Goal: Task Accomplishment & Management: Use online tool/utility

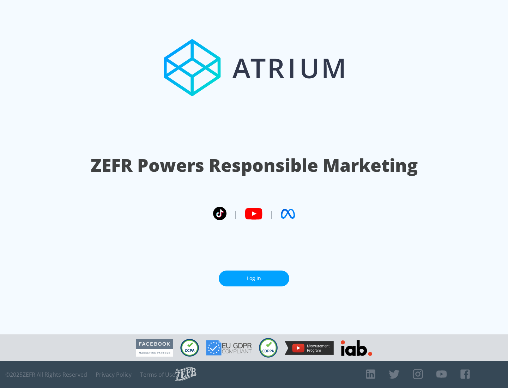
click at [254, 278] on link "Log In" at bounding box center [254, 278] width 70 height 16
